Goal: Information Seeking & Learning: Learn about a topic

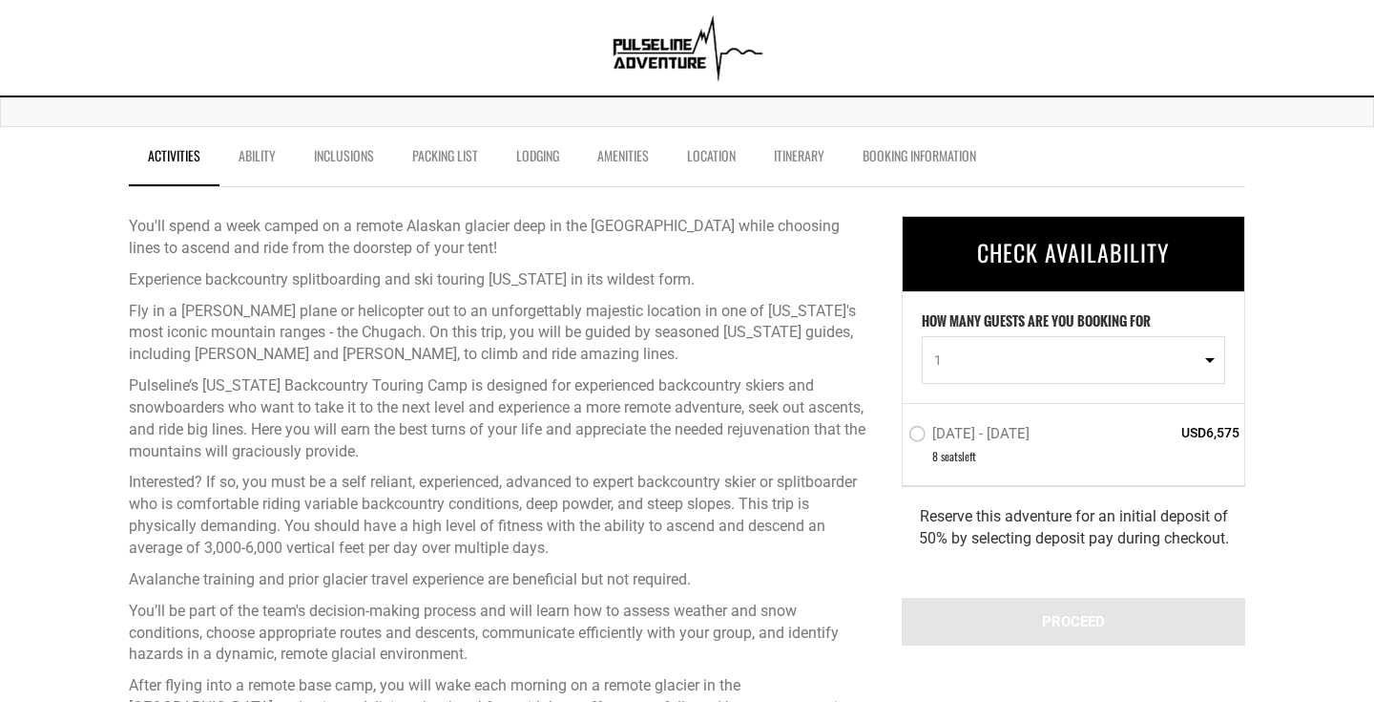
scroll to position [581, 0]
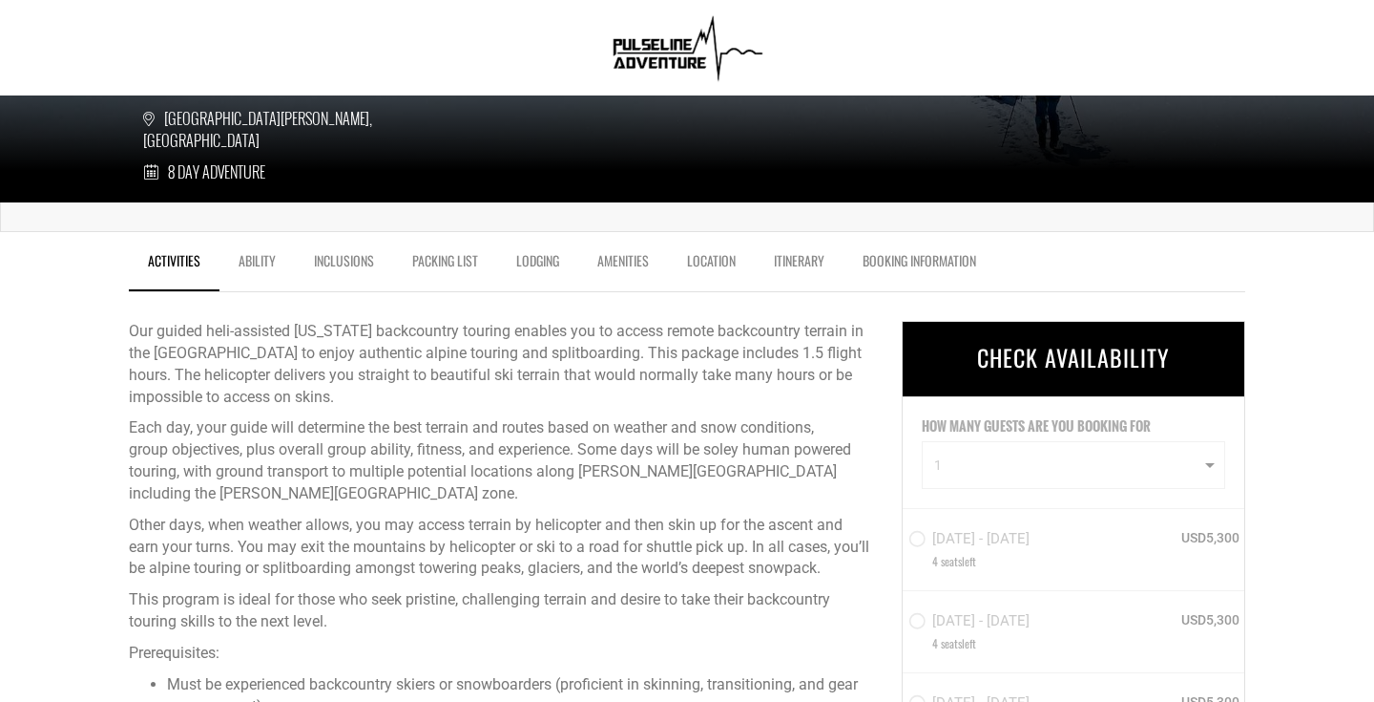
scroll to position [451, 0]
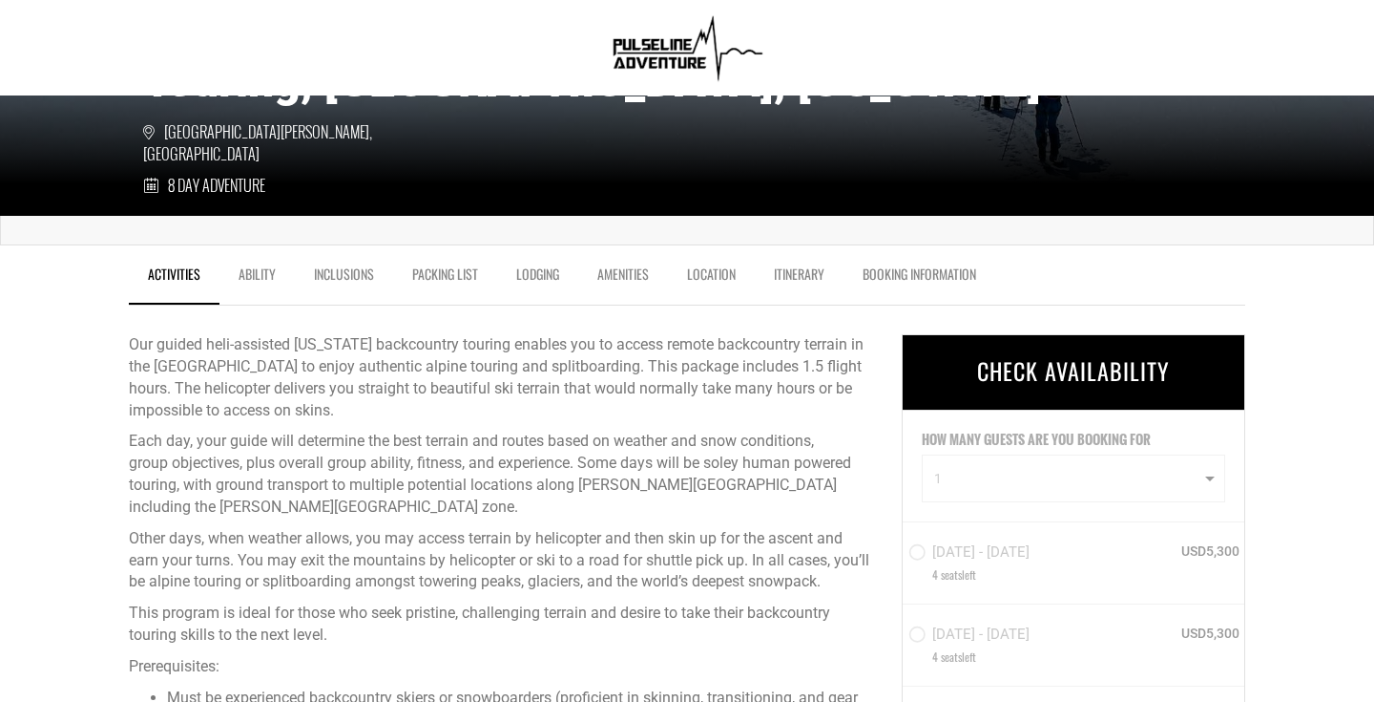
click at [262, 262] on link "Ability" at bounding box center [257, 279] width 75 height 48
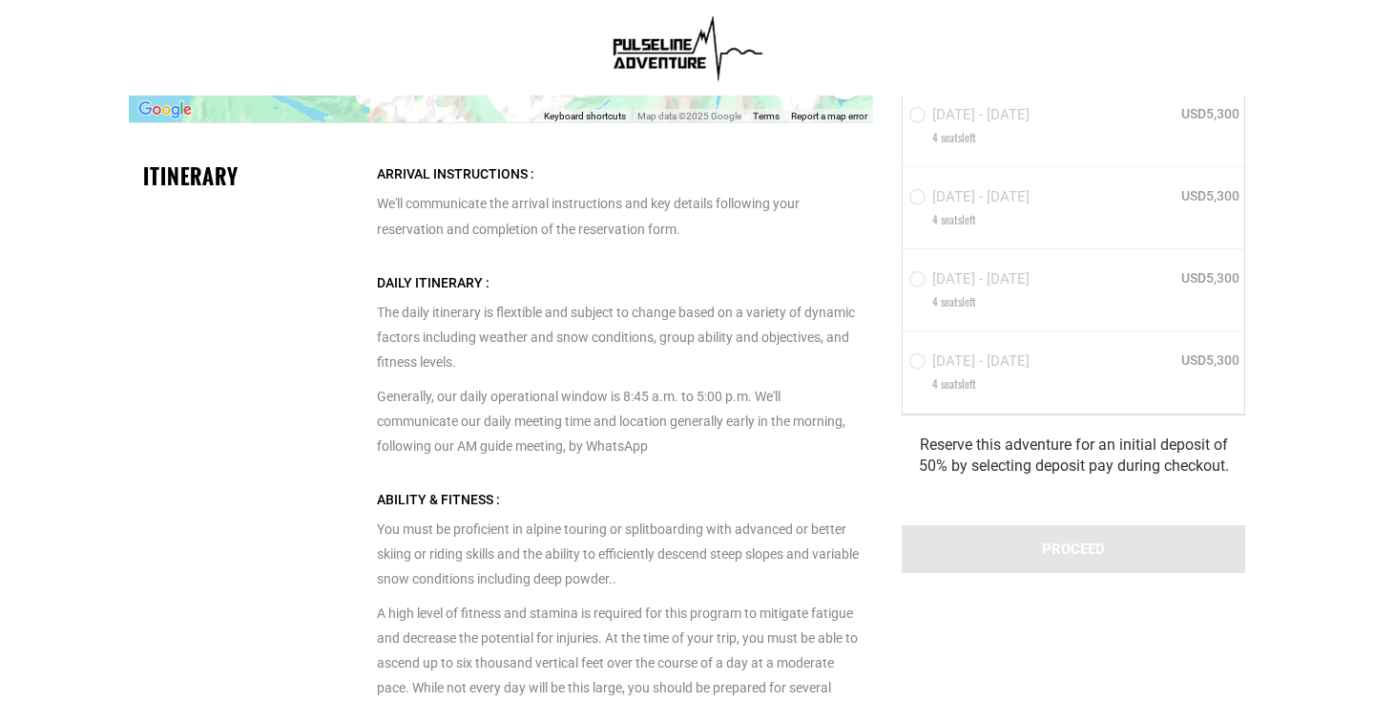
scroll to position [4589, 0]
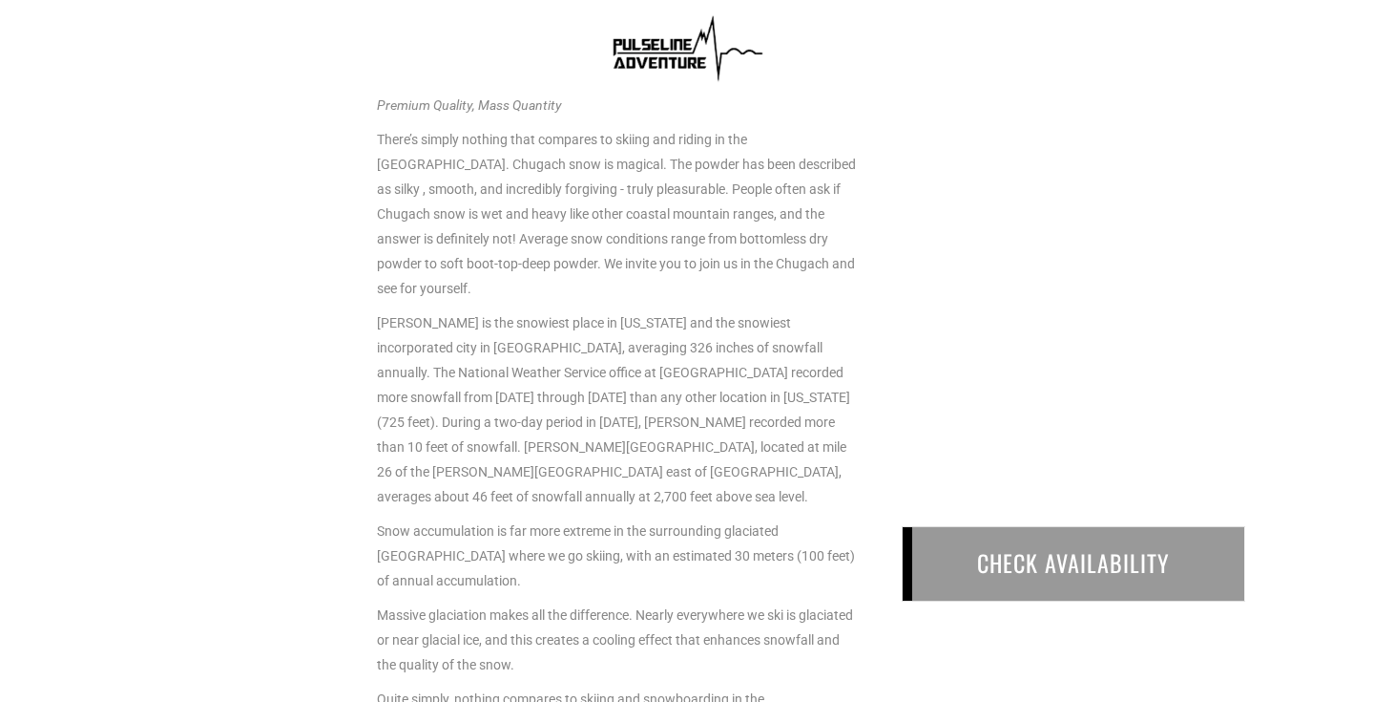
scroll to position [4094, 0]
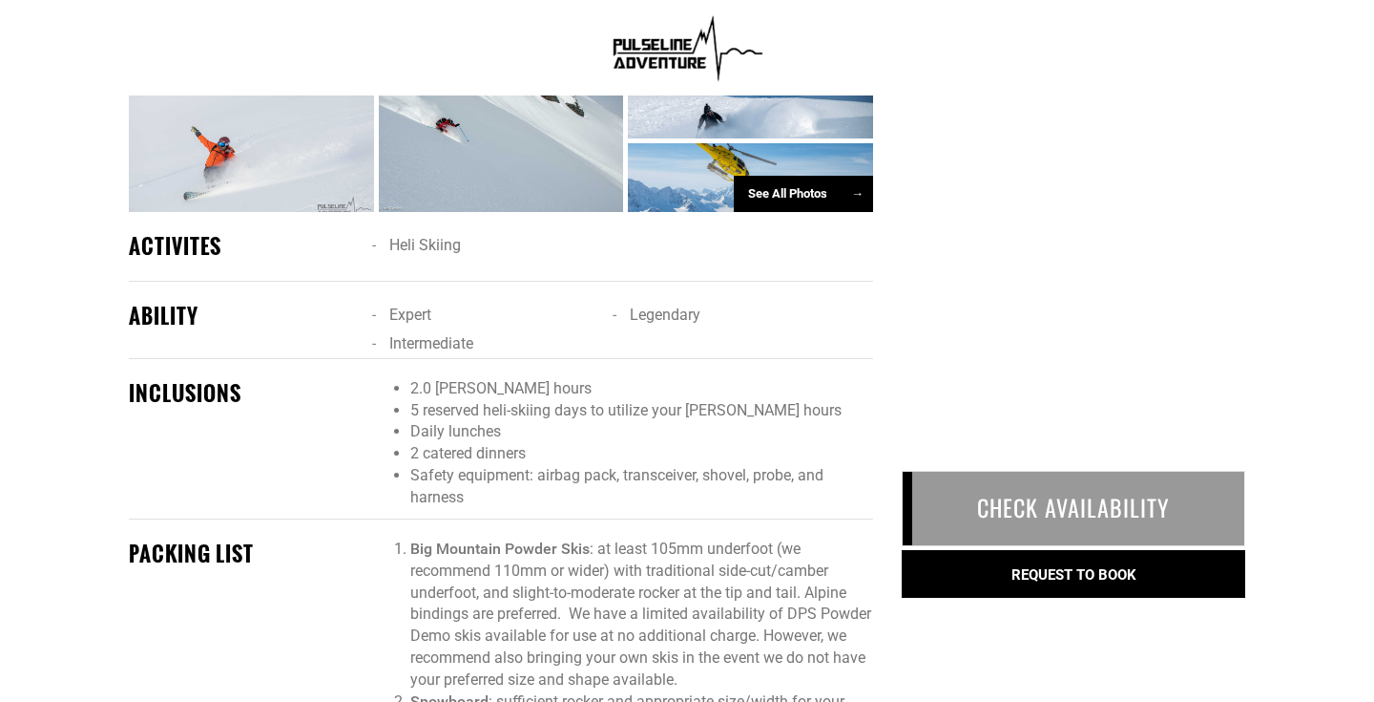
scroll to position [730, 0]
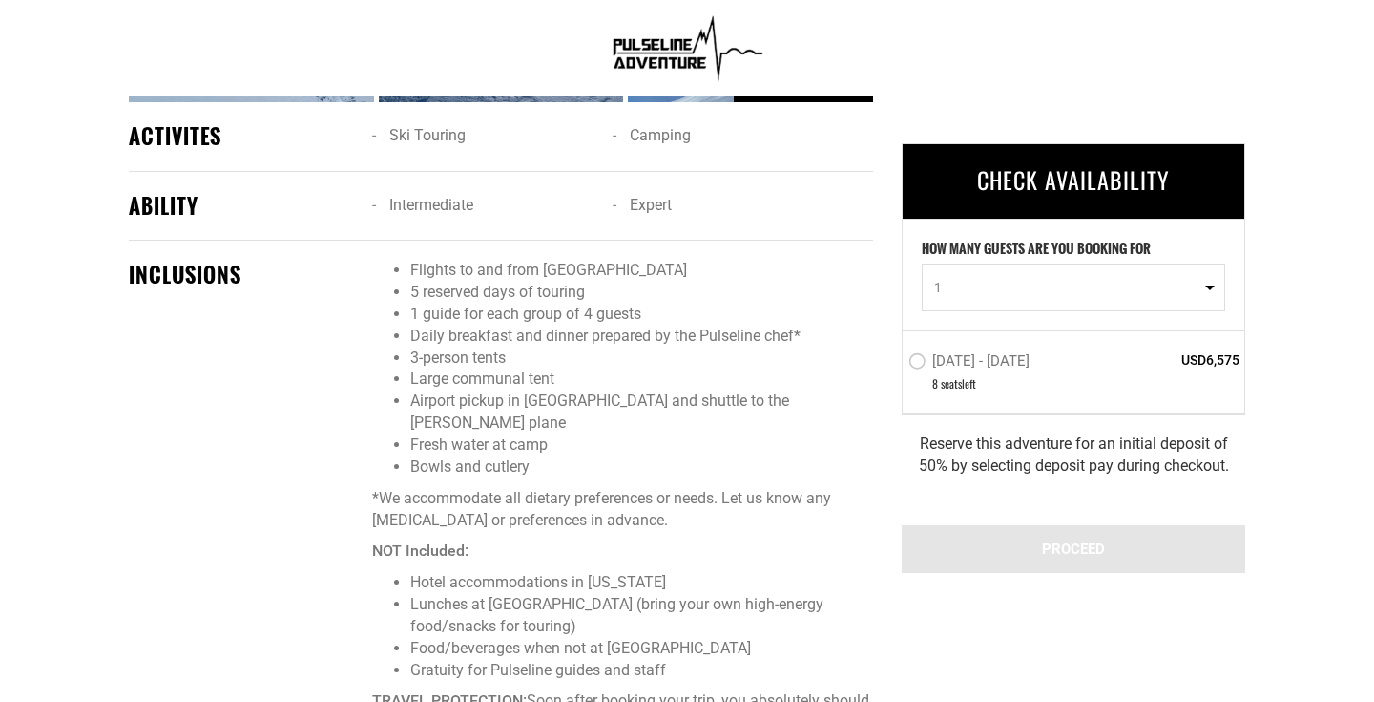
scroll to position [1772, 0]
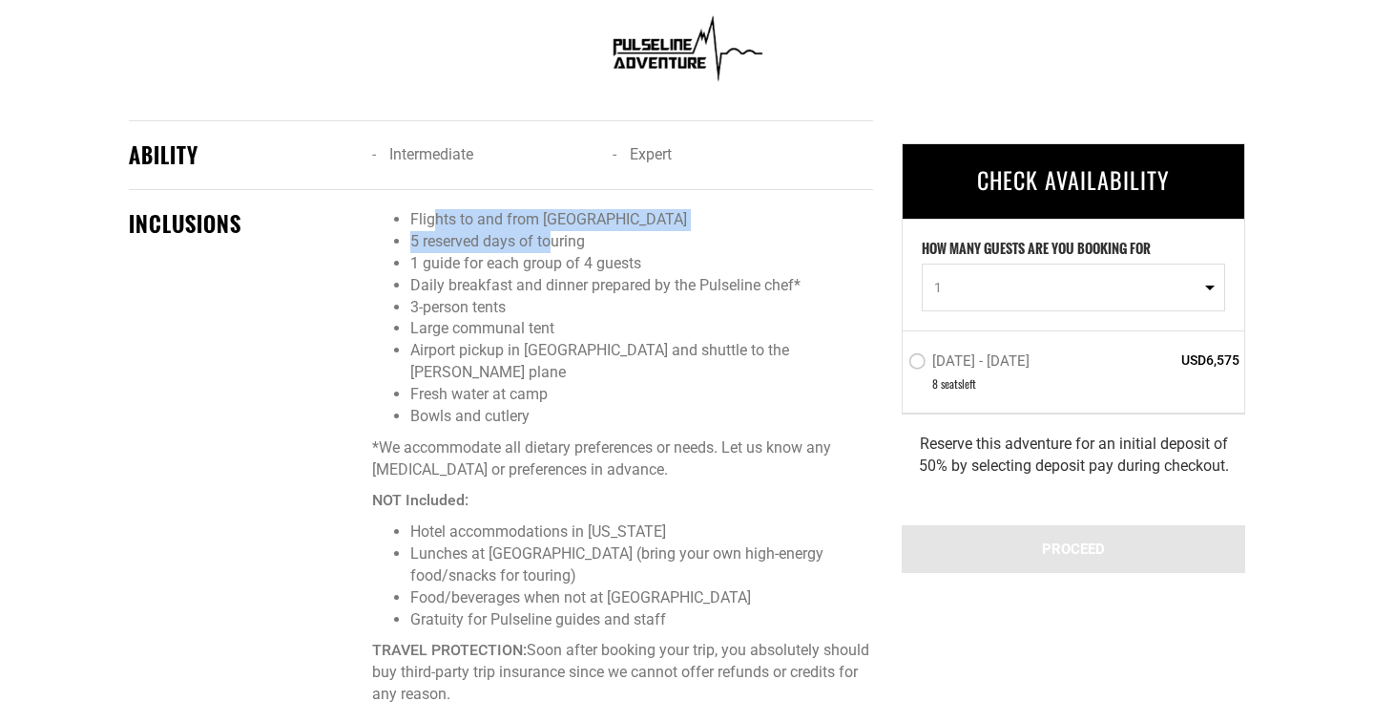
drag, startPoint x: 434, startPoint y: 220, endPoint x: 551, endPoint y: 243, distance: 118.7
click at [552, 244] on ul "Flights to and from glacier camp 5 reserved days of touring 1 guide for each gr…" at bounding box center [622, 318] width 501 height 218
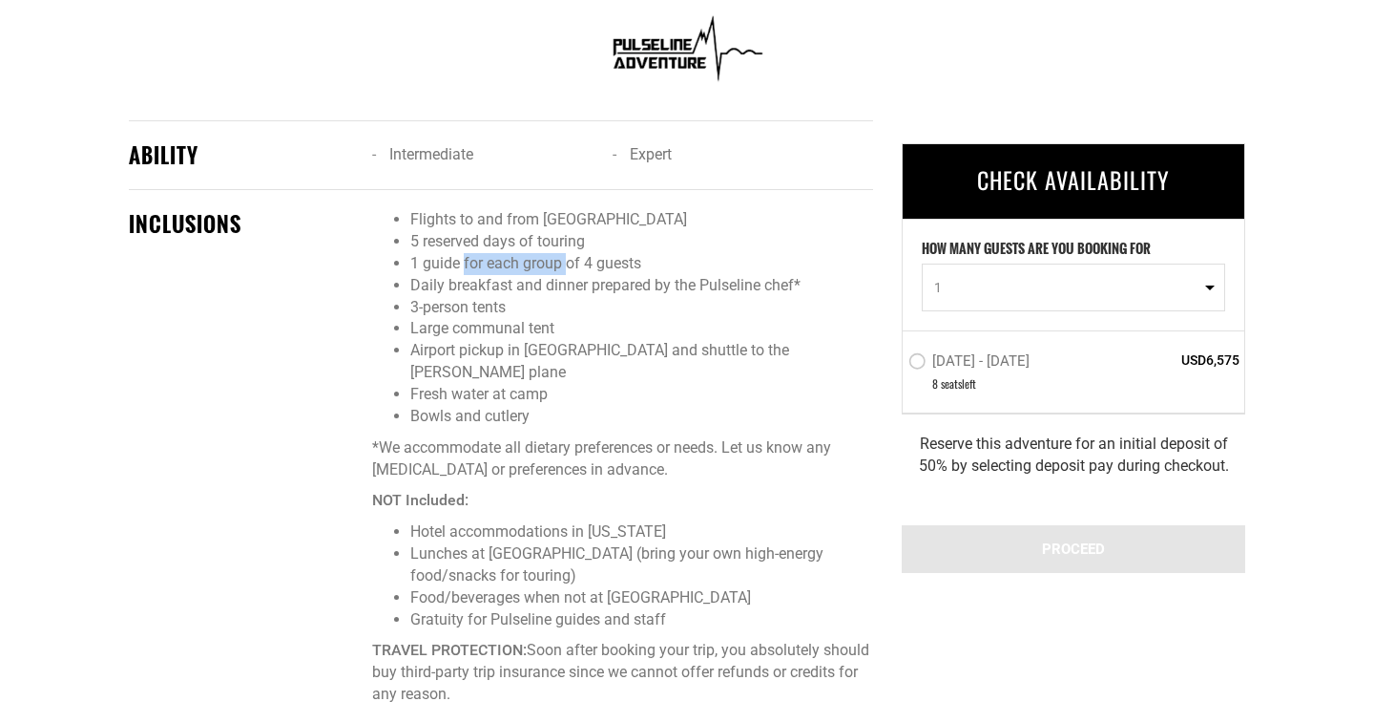
drag, startPoint x: 465, startPoint y: 266, endPoint x: 565, endPoint y: 266, distance: 100.2
click at [565, 266] on li "1 guide for each group of 4 guests" at bounding box center [641, 264] width 463 height 22
drag, startPoint x: 451, startPoint y: 285, endPoint x: 671, endPoint y: 285, distance: 220.5
click at [671, 285] on li "Daily breakfast and dinner prepared by the Pulseline chef*" at bounding box center [641, 286] width 463 height 22
click at [619, 317] on li "3-person tents" at bounding box center [641, 308] width 463 height 22
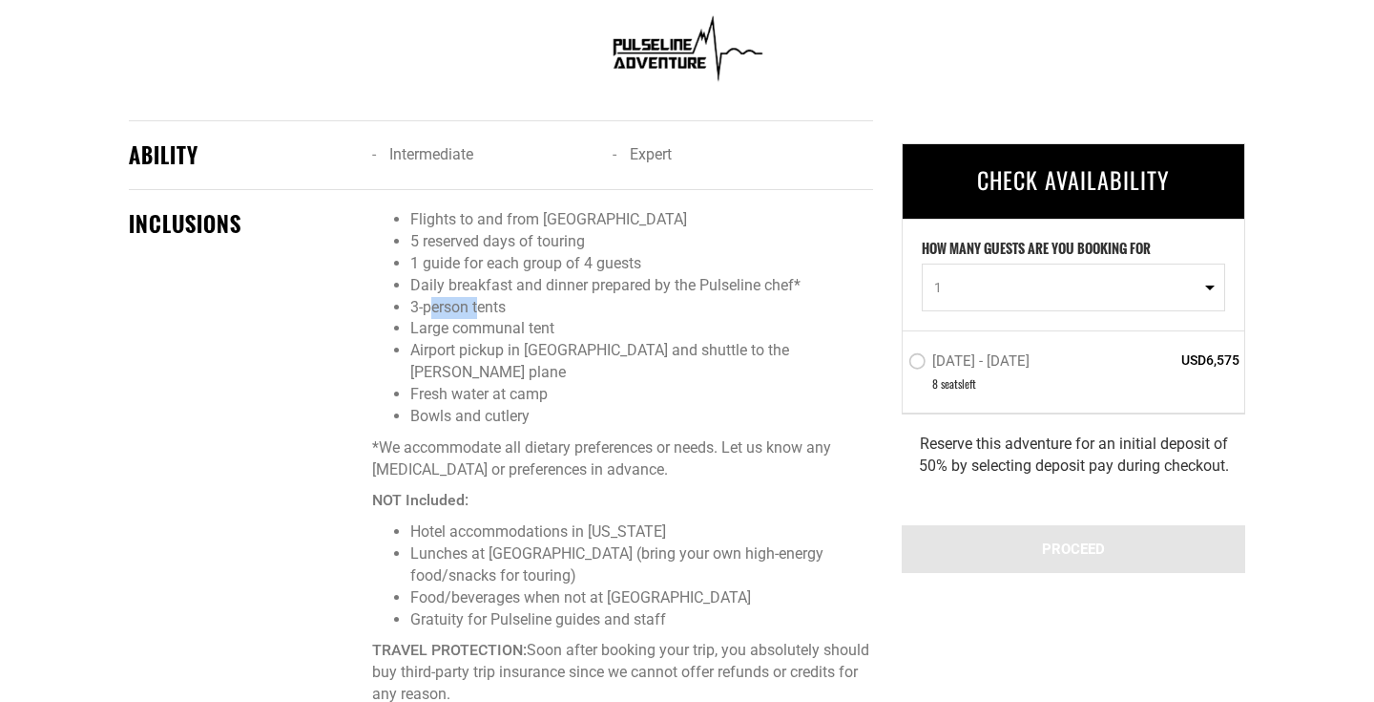
drag, startPoint x: 431, startPoint y: 308, endPoint x: 477, endPoint y: 309, distance: 45.8
click at [477, 309] on li "3-person tents" at bounding box center [641, 308] width 463 height 22
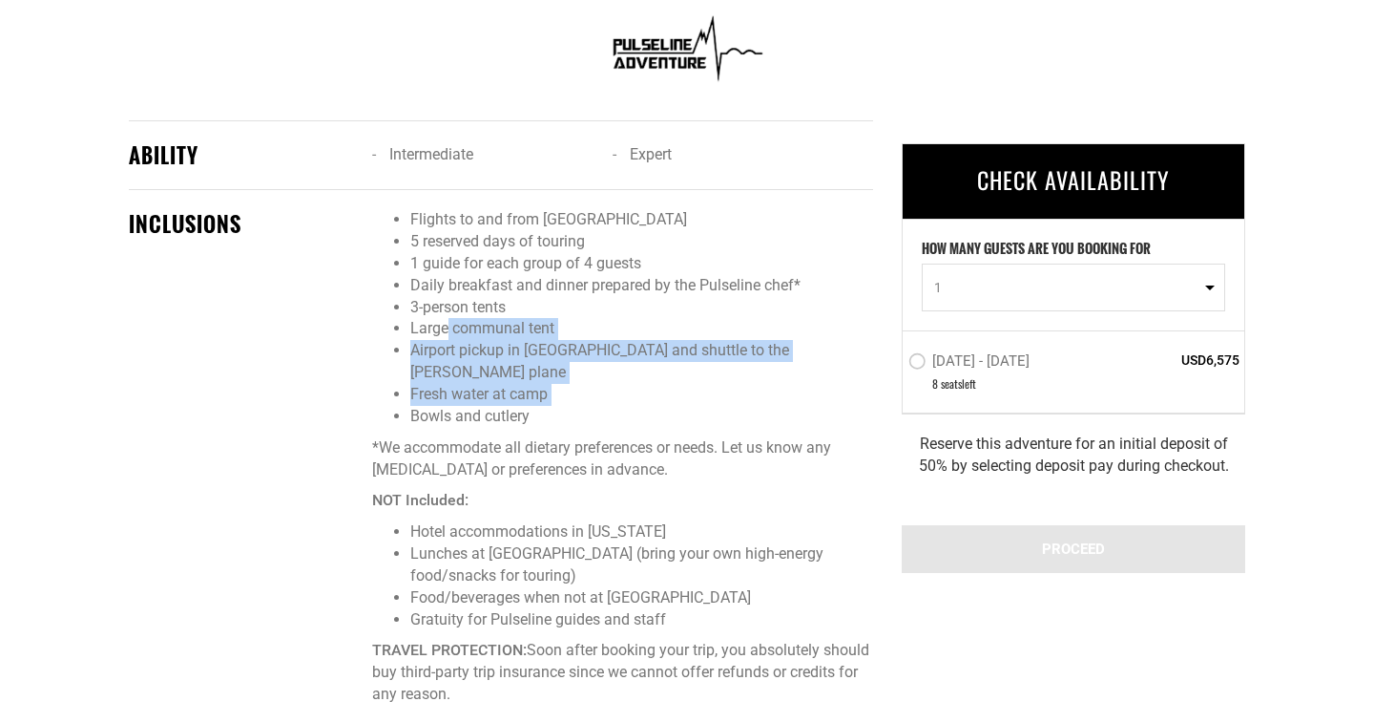
drag, startPoint x: 447, startPoint y: 331, endPoint x: 511, endPoint y: 384, distance: 82.7
click at [511, 384] on ul "Flights to and from glacier camp 5 reserved days of touring 1 guide for each gr…" at bounding box center [622, 318] width 501 height 218
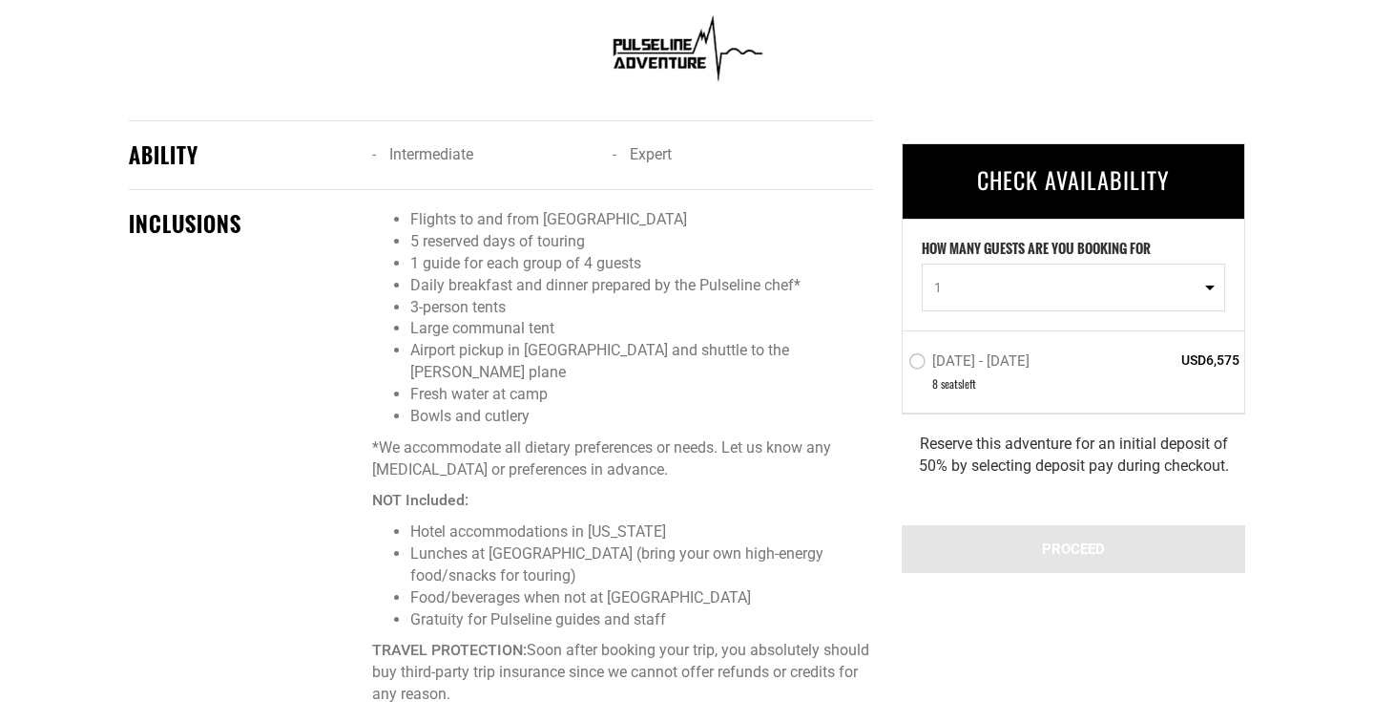
click at [511, 407] on span "Flights to and from glacier camp 5 reserved days of touring 1 guide for each gr…" at bounding box center [622, 457] width 501 height 496
click at [326, 363] on div "INCLUSIONS Flights to and from glacier camp 5 reserved days of touring 1 guide …" at bounding box center [501, 462] width 773 height 506
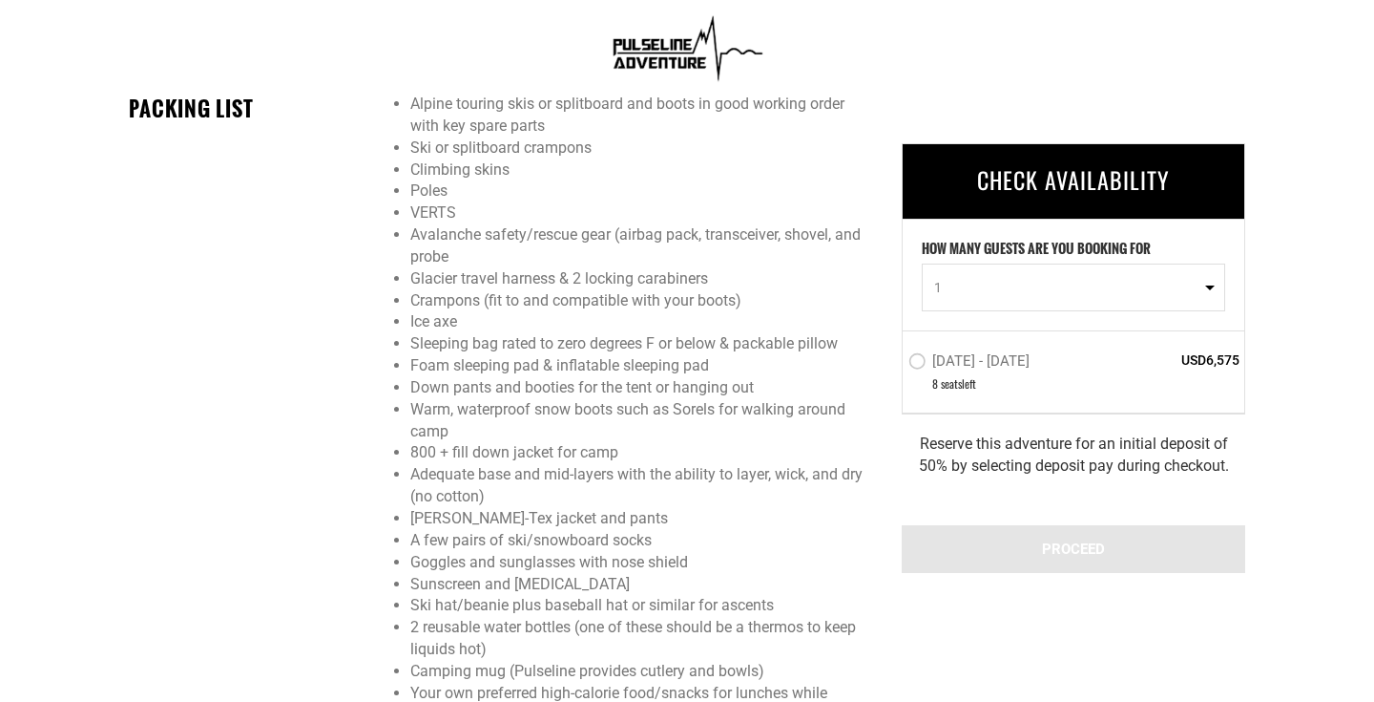
scroll to position [2408, 0]
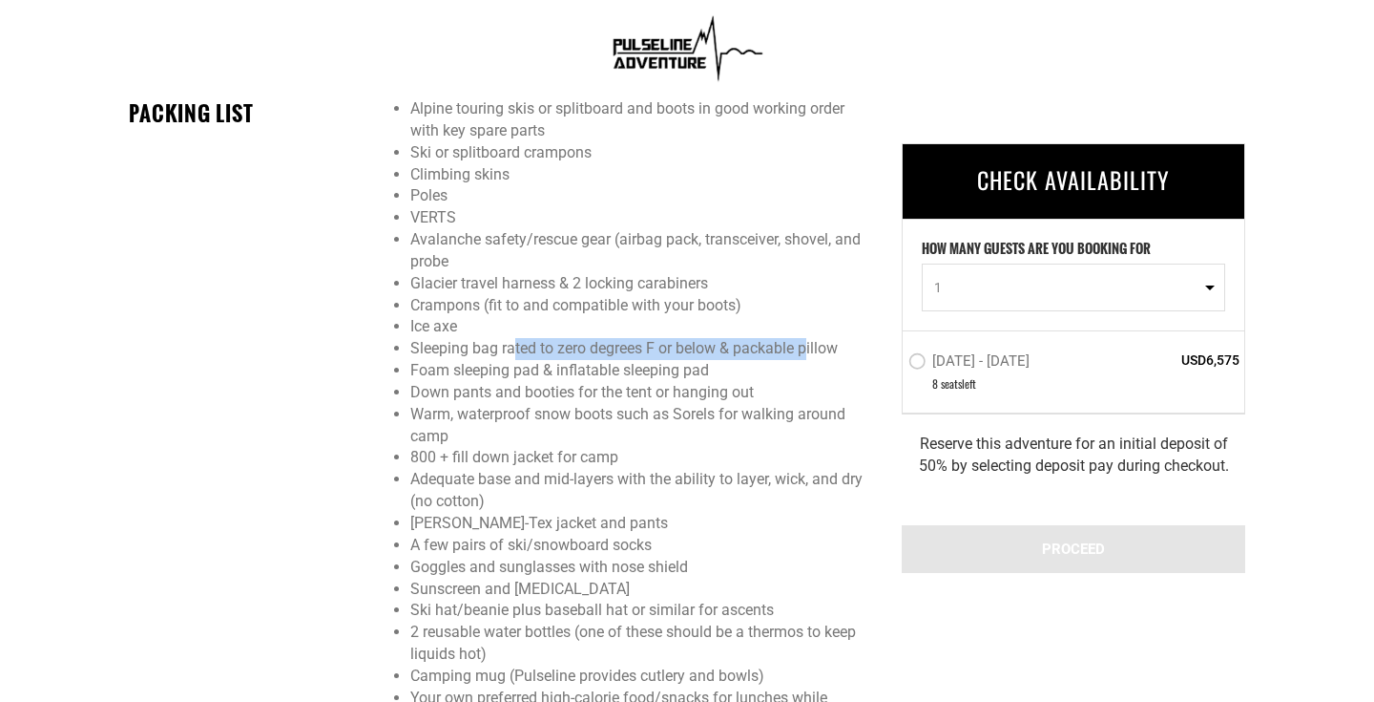
drag, startPoint x: 515, startPoint y: 323, endPoint x: 797, endPoint y: 324, distance: 281.6
click at [805, 338] on li "Sleeping bag rated to zero degrees F or below & packable pillow" at bounding box center [641, 349] width 463 height 22
click at [797, 338] on li "Sleeping bag rated to zero degrees F or below & packable pillow" at bounding box center [641, 349] width 463 height 22
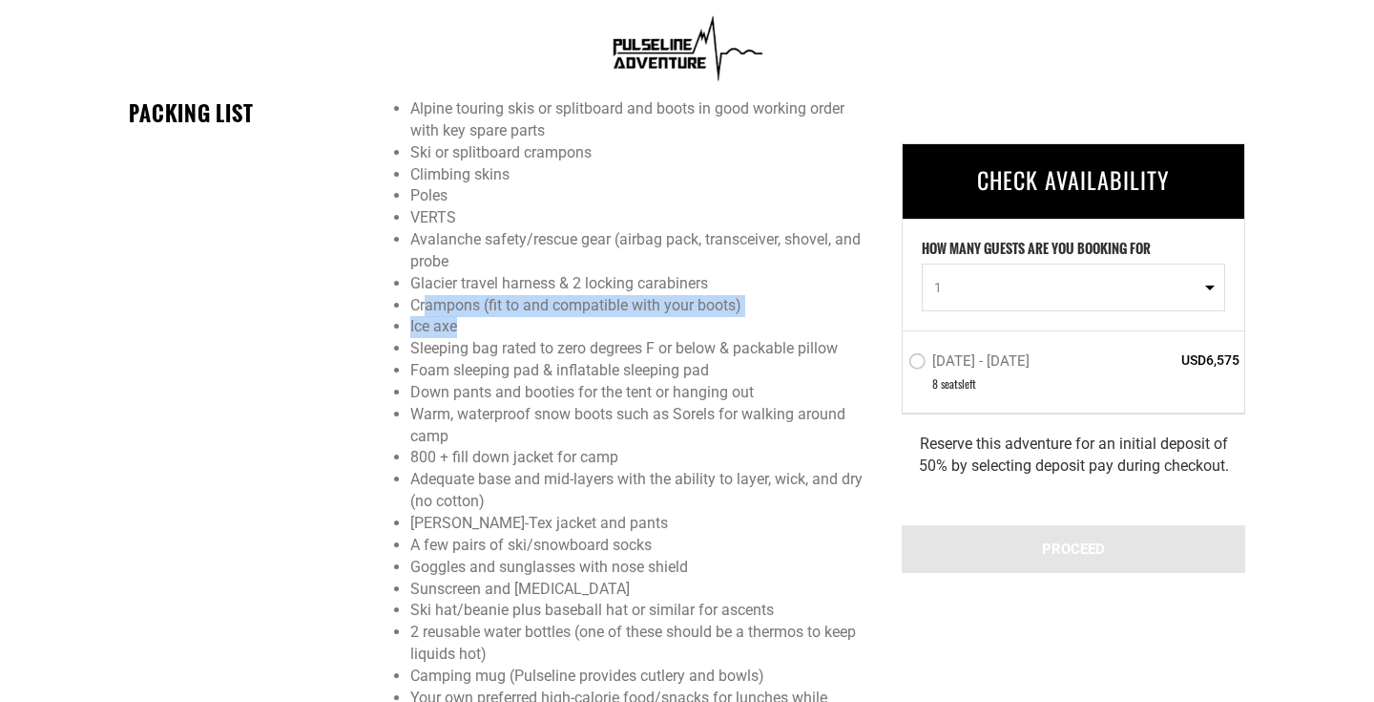
drag, startPoint x: 461, startPoint y: 307, endPoint x: 426, endPoint y: 284, distance: 42.1
click at [426, 284] on ul "Alpine touring skis or splitboard and boots in good working order with key spar…" at bounding box center [622, 458] width 501 height 720
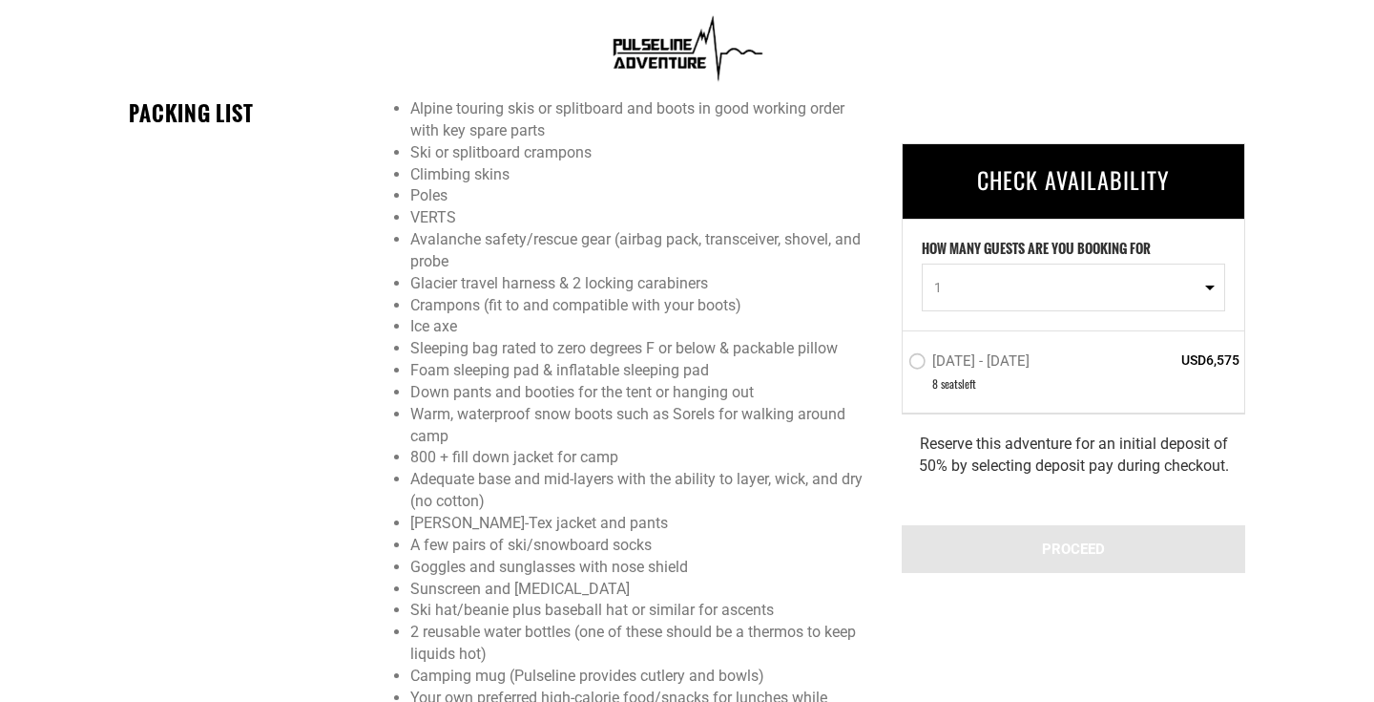
click at [434, 295] on li "Crampons (fit to and compatible with your boots)" at bounding box center [641, 306] width 463 height 22
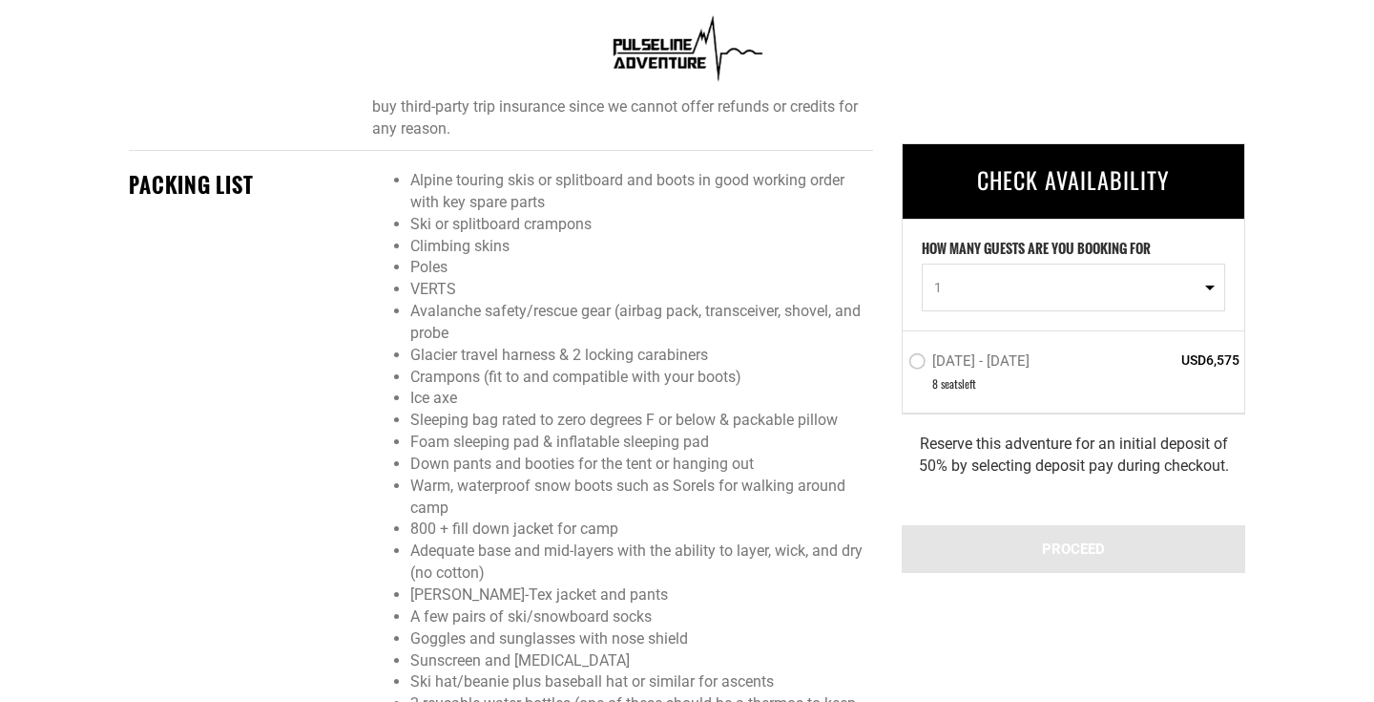
scroll to position [2325, 0]
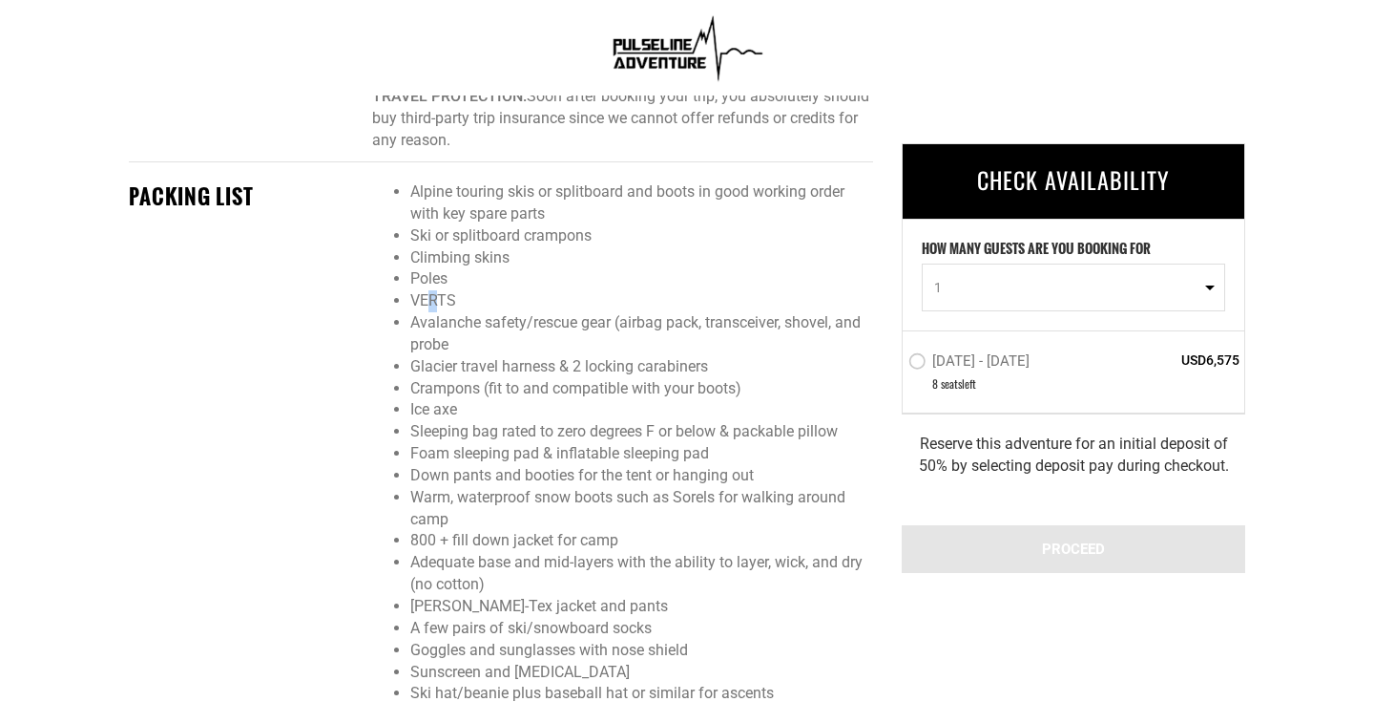
click at [434, 290] on li "VERTS" at bounding box center [641, 301] width 463 height 22
click at [386, 304] on ul "Alpine touring skis or splitboard and boots in good working order with key spar…" at bounding box center [622, 541] width 501 height 720
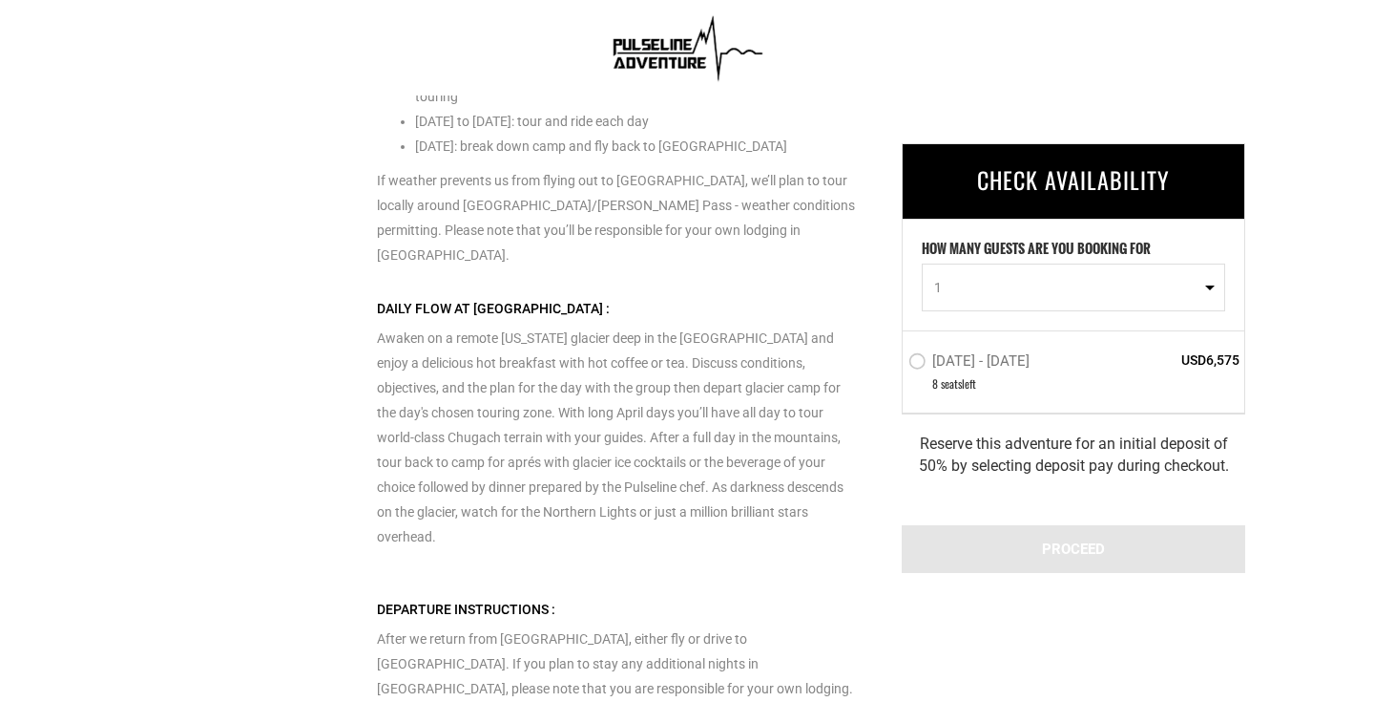
scroll to position [4137, 0]
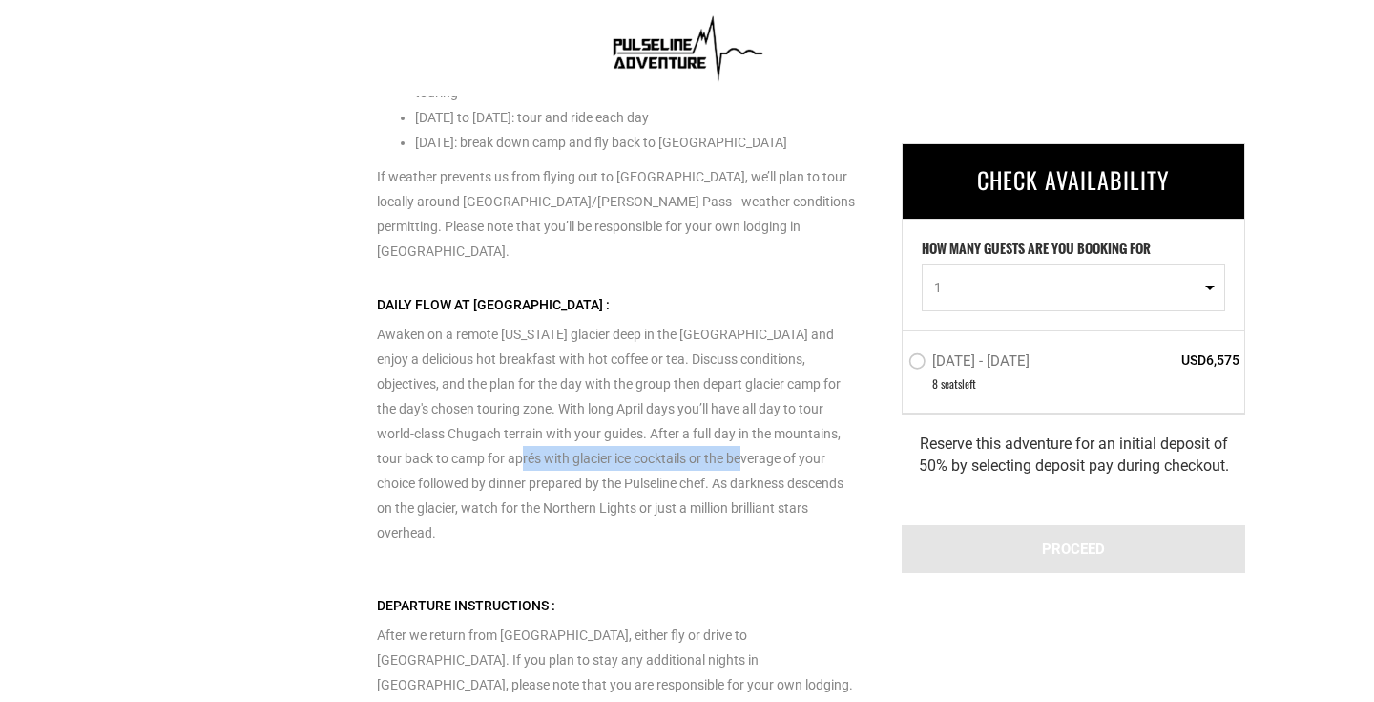
drag, startPoint x: 416, startPoint y: 383, endPoint x: 638, endPoint y: 389, distance: 221.5
click at [639, 391] on p "Awaken on a remote Alaska glacier deep in the Chugach Mountains and enjoy a del…" at bounding box center [618, 418] width 482 height 253
click at [677, 410] on p "Awaken on a remote Alaska glacier deep in the Chugach Mountains and enjoy a del…" at bounding box center [618, 418] width 482 height 253
drag, startPoint x: 624, startPoint y: 387, endPoint x: 701, endPoint y: 387, distance: 76.4
click at [701, 387] on p "Awaken on a remote Alaska glacier deep in the Chugach Mountains and enjoy a del…" at bounding box center [618, 418] width 482 height 253
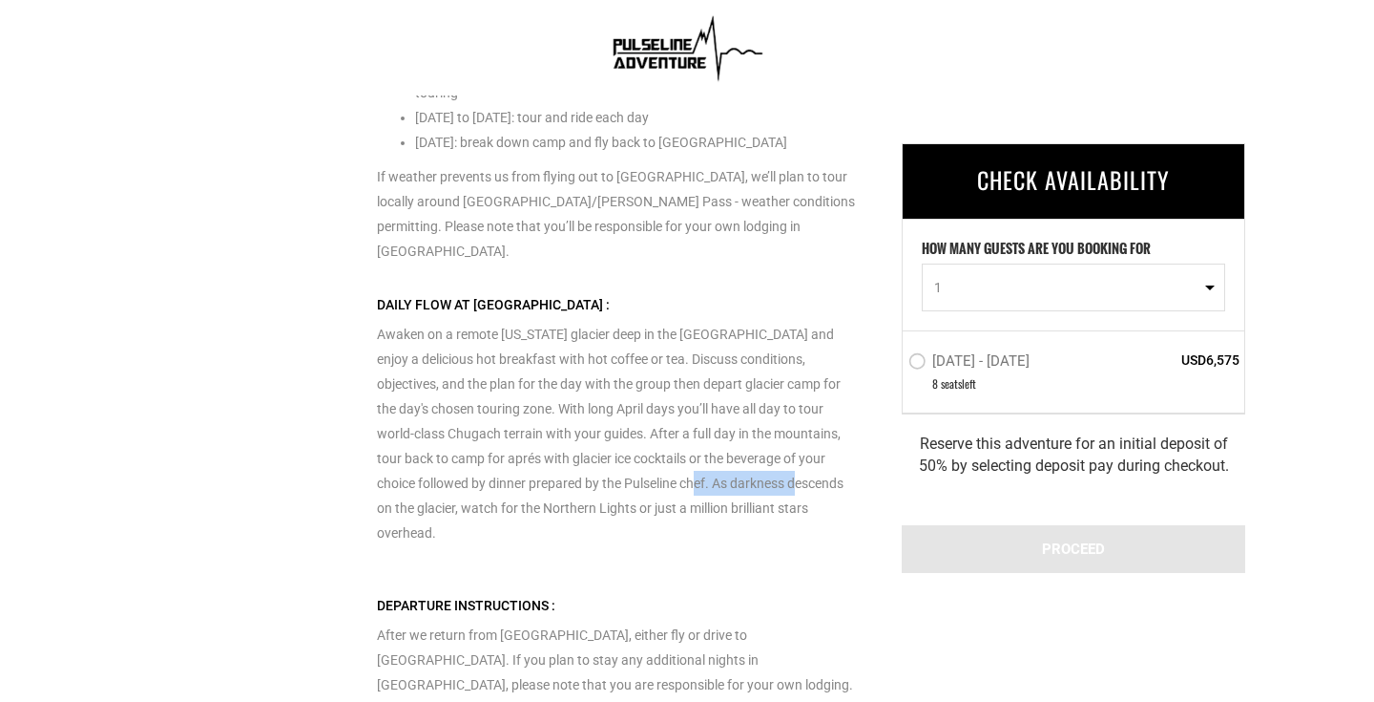
drag, startPoint x: 563, startPoint y: 412, endPoint x: 677, endPoint y: 412, distance: 113.6
click at [677, 412] on p "Awaken on a remote Alaska glacier deep in the Chugach Mountains and enjoy a del…" at bounding box center [618, 418] width 482 height 253
drag, startPoint x: 560, startPoint y: 438, endPoint x: 678, endPoint y: 438, distance: 117.4
click at [678, 438] on p "Awaken on a remote Alaska glacier deep in the Chugach Mountains and enjoy a del…" at bounding box center [618, 418] width 482 height 253
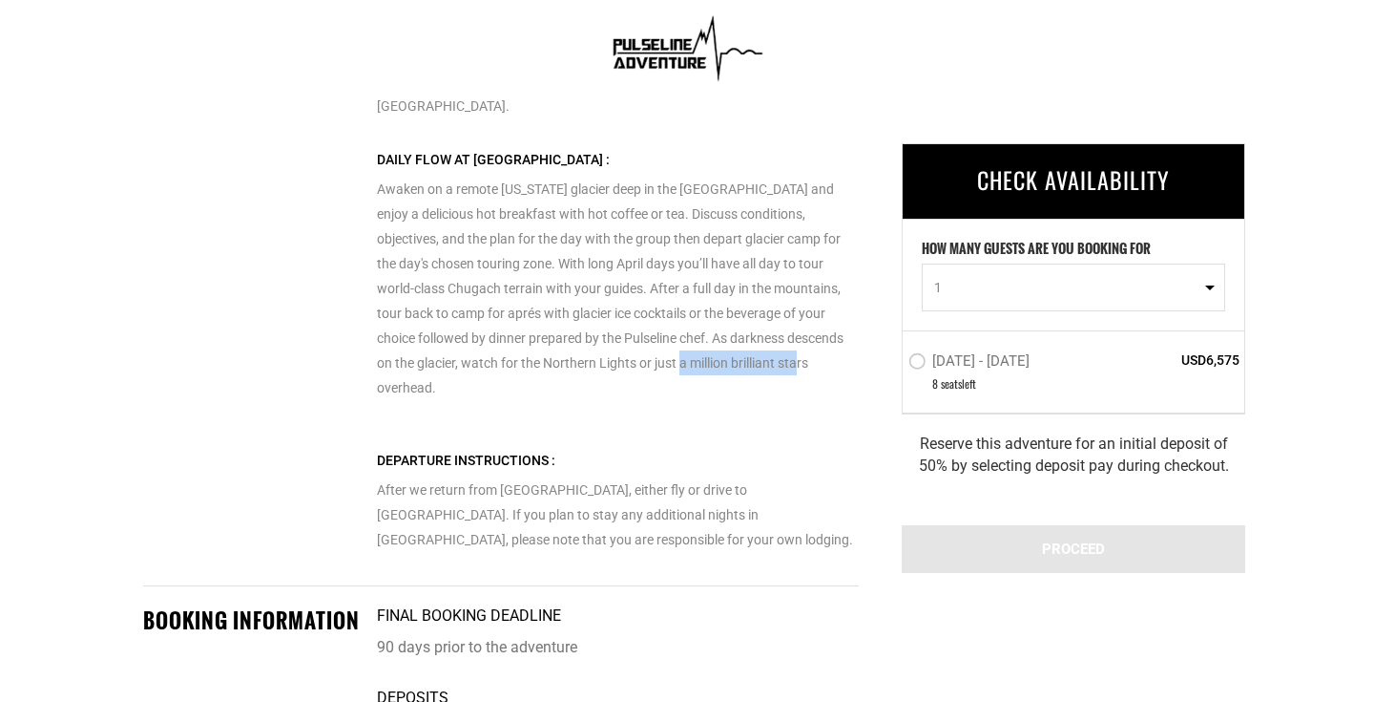
scroll to position [4284, 0]
click at [431, 446] on p "After we return from glacier camp, either fly or drive to Anchorage. If you pla…" at bounding box center [618, 498] width 482 height 104
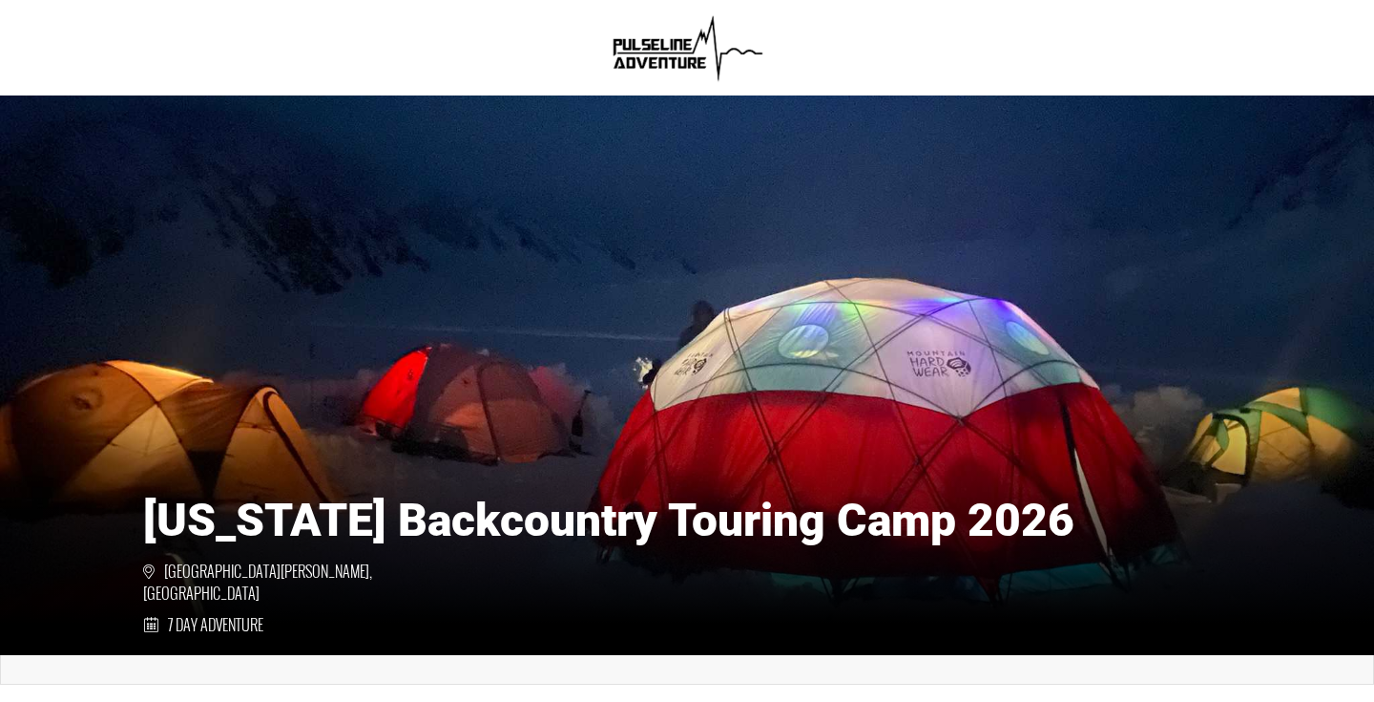
scroll to position [0, 0]
